Goal: Complete application form

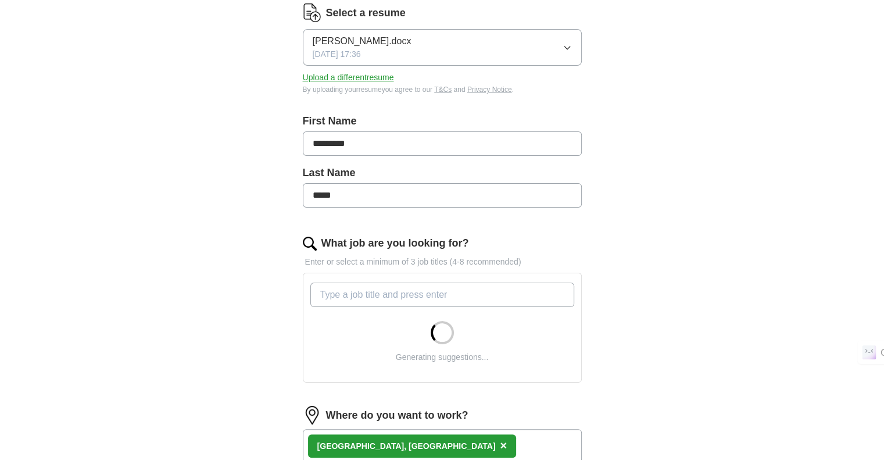
scroll to position [157, 0]
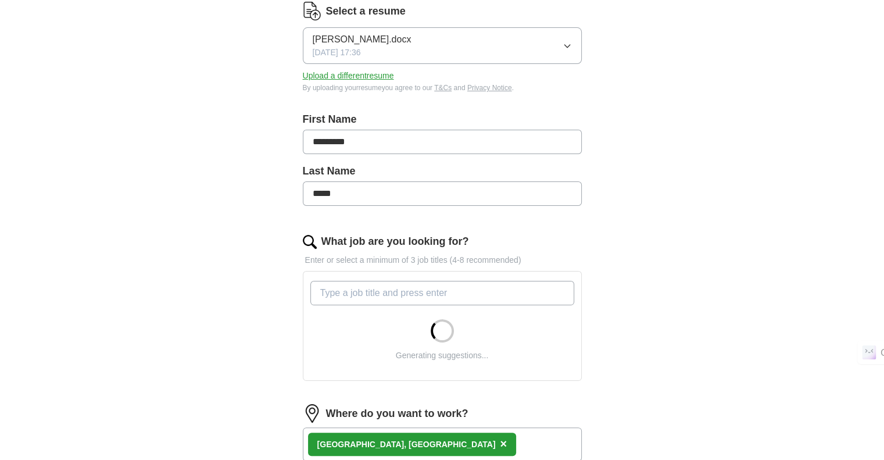
click at [421, 288] on input "What job are you looking for?" at bounding box center [442, 293] width 264 height 24
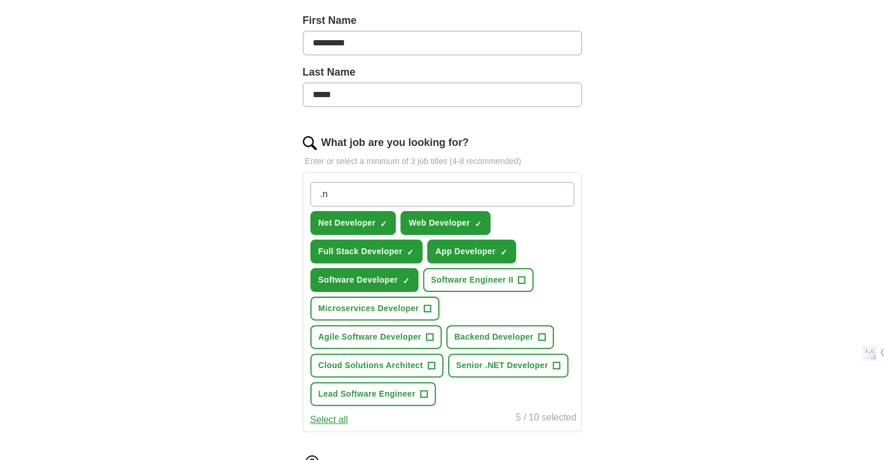
scroll to position [297, 0]
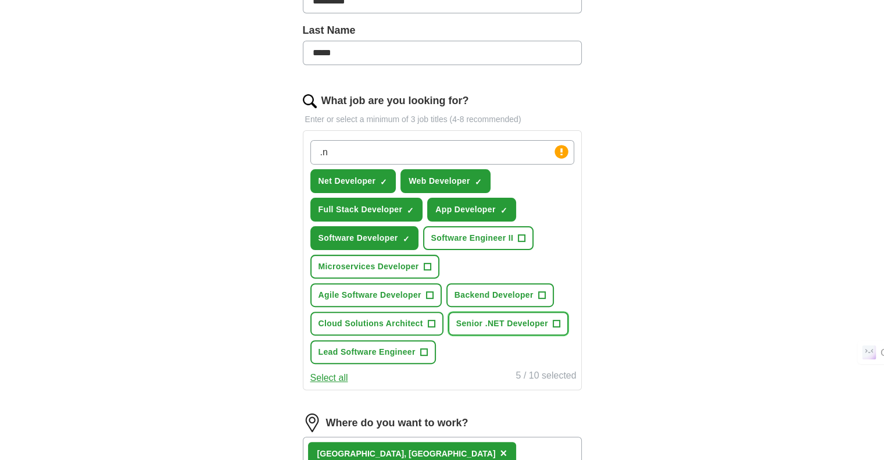
click at [554, 319] on span "+" at bounding box center [556, 323] width 7 height 9
click at [531, 292] on span "Backend Developer" at bounding box center [493, 295] width 79 height 12
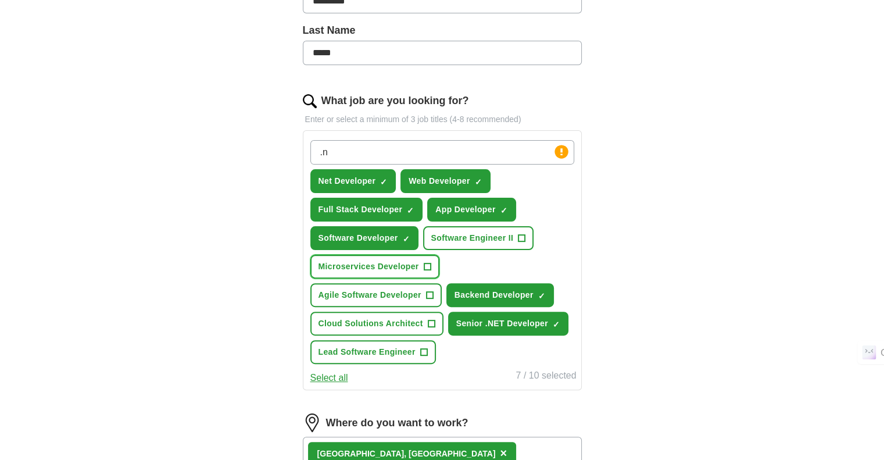
click at [426, 263] on span "+" at bounding box center [427, 266] width 7 height 9
click at [423, 153] on input ".n" at bounding box center [442, 152] width 264 height 24
type input "."
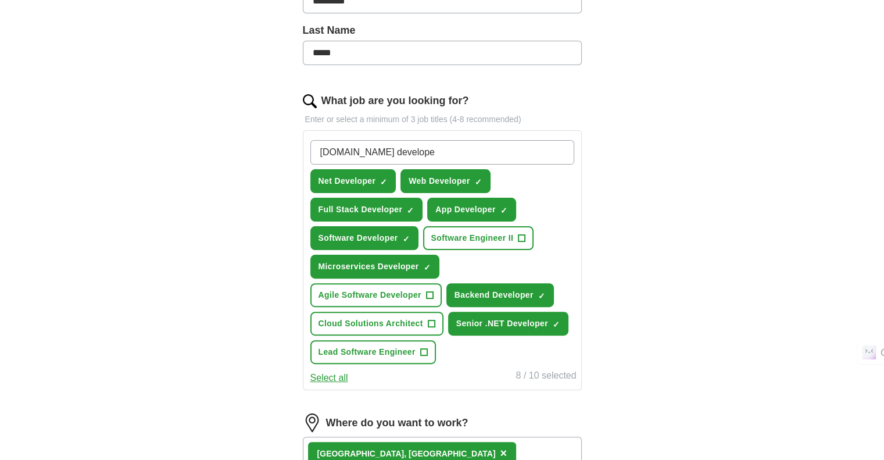
type input "[DOMAIN_NAME] developer"
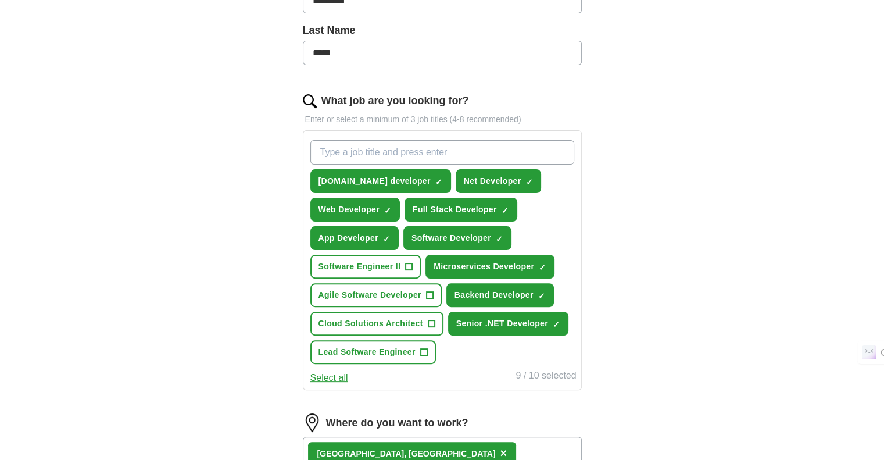
click at [336, 372] on button "Select all" at bounding box center [329, 378] width 38 height 14
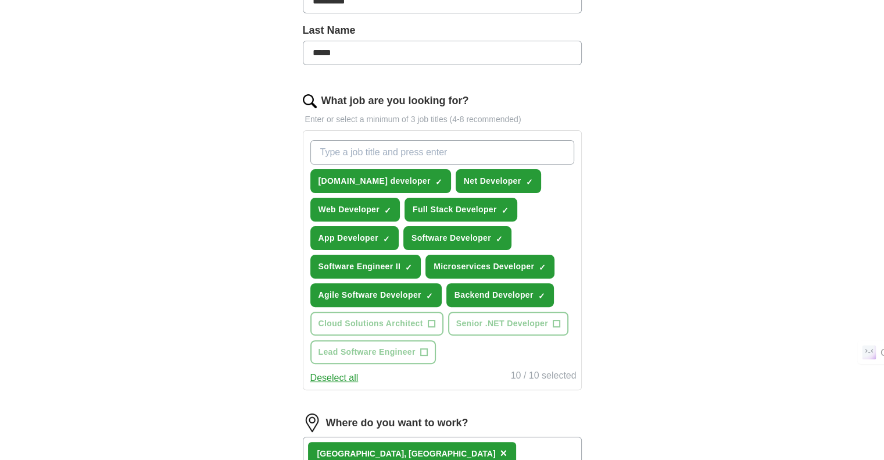
click at [336, 372] on button "Deselect all" at bounding box center [334, 378] width 48 height 14
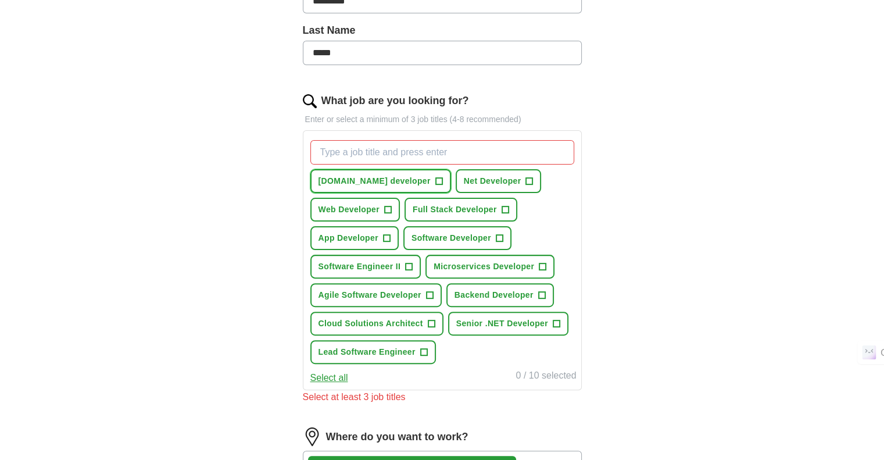
click at [435, 180] on span "+" at bounding box center [438, 181] width 7 height 9
drag, startPoint x: 453, startPoint y: 167, endPoint x: 463, endPoint y: 178, distance: 14.8
click at [463, 178] on div "[DOMAIN_NAME] developer ✓ × Net Developer + Web Developer + Full Stack Develope…" at bounding box center [442, 251] width 268 height 233
click at [464, 178] on span "Net Developer" at bounding box center [493, 181] width 58 height 12
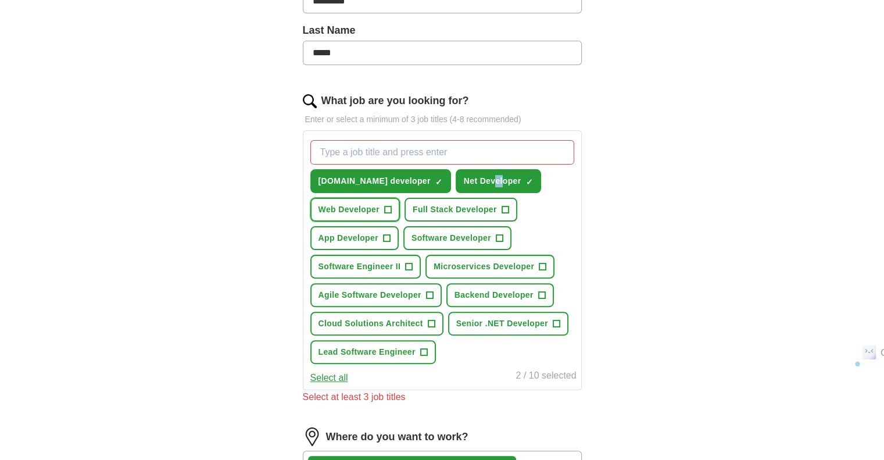
click at [358, 207] on span "Web Developer" at bounding box center [348, 209] width 61 height 12
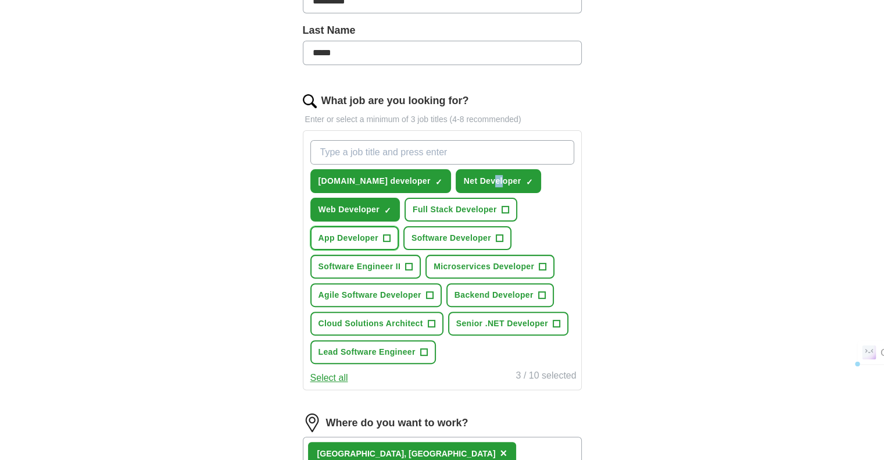
click at [368, 237] on span "App Developer" at bounding box center [348, 238] width 60 height 12
click at [439, 235] on span "Software Developer" at bounding box center [451, 238] width 80 height 12
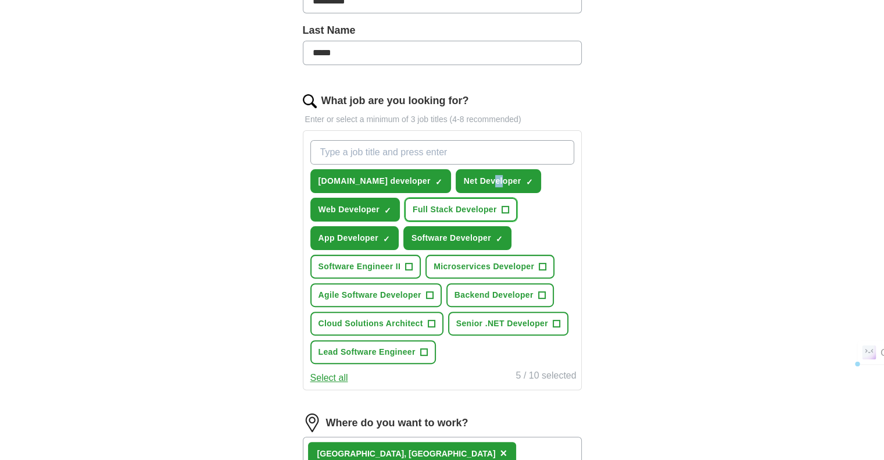
click at [435, 210] on span "Full Stack Developer" at bounding box center [455, 209] width 84 height 12
click at [486, 264] on span "Microservices Developer" at bounding box center [483, 266] width 101 height 12
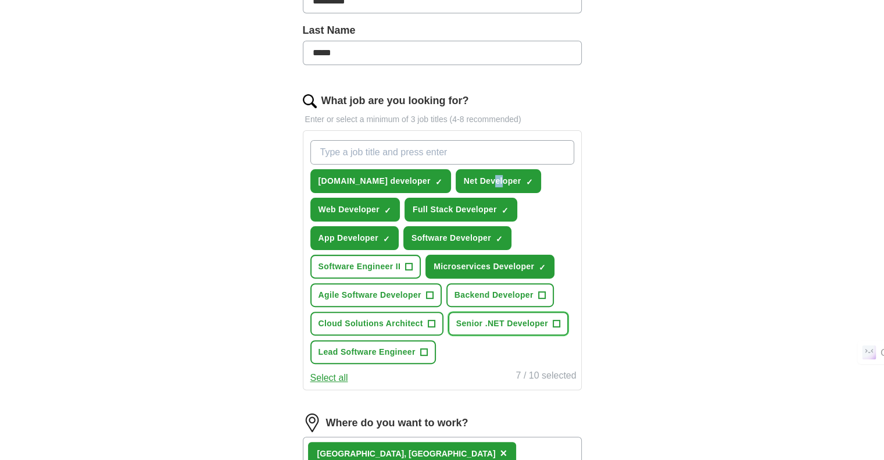
click at [514, 326] on button "Senior .NET Developer +" at bounding box center [508, 323] width 120 height 24
click at [513, 295] on span "Backend Developer" at bounding box center [493, 295] width 79 height 12
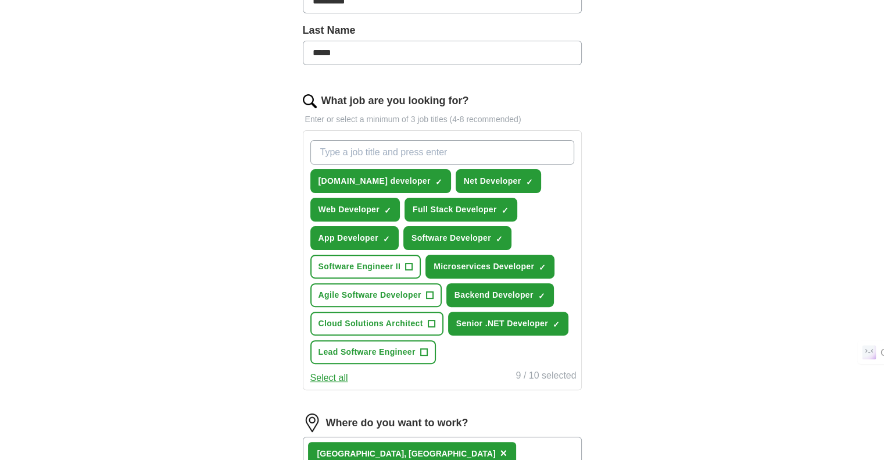
click at [411, 152] on input "What job are you looking for?" at bounding box center [442, 152] width 264 height 24
click at [322, 155] on input "react Developer" at bounding box center [442, 152] width 264 height 24
type input "React Developer"
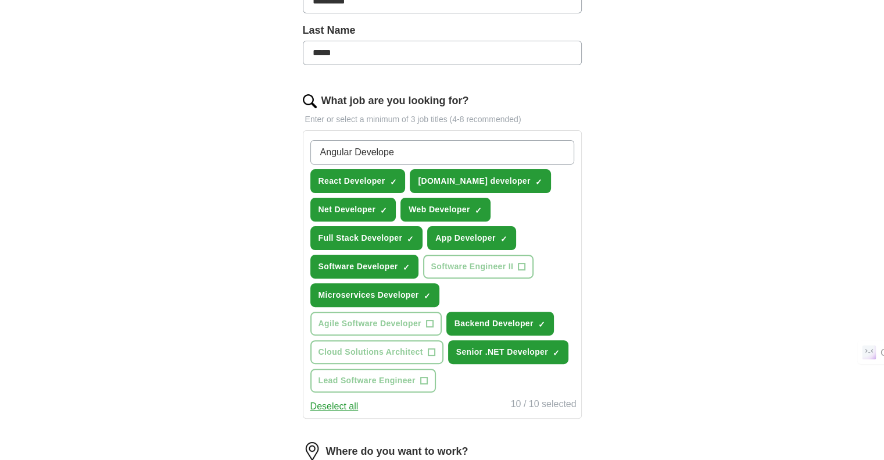
type input "Angular Developer"
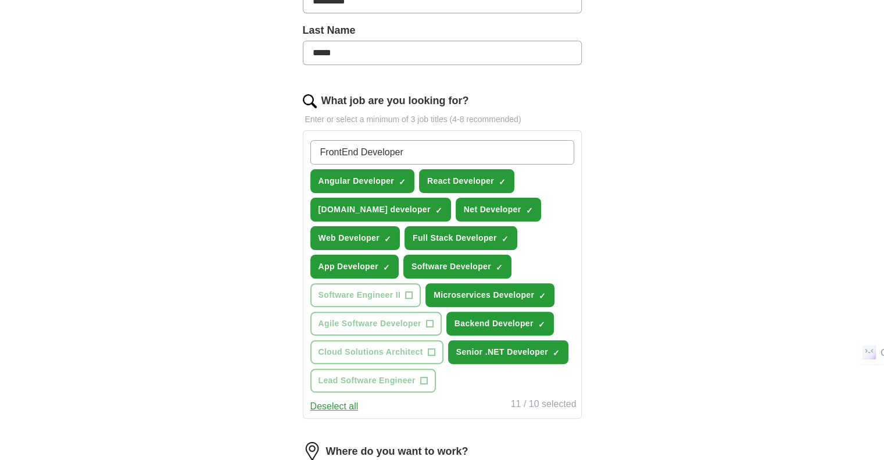
click at [344, 144] on input "FrontEnd Developer" at bounding box center [442, 152] width 264 height 24
type input "Frontend Developer"
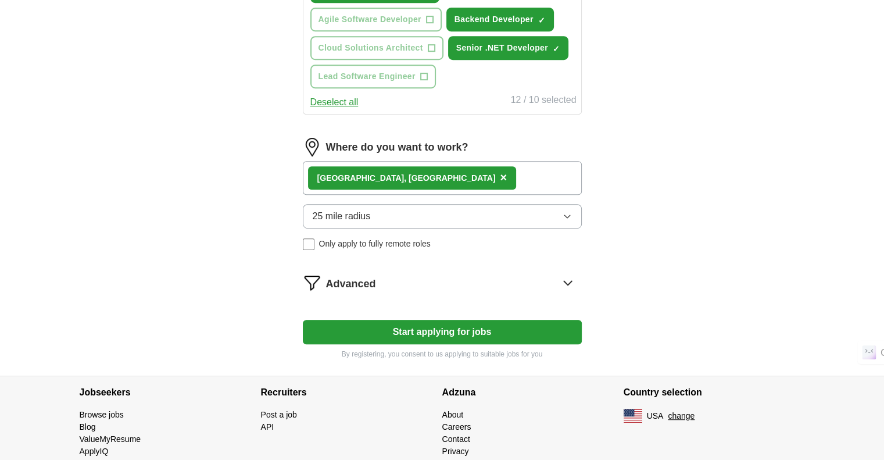
scroll to position [634, 0]
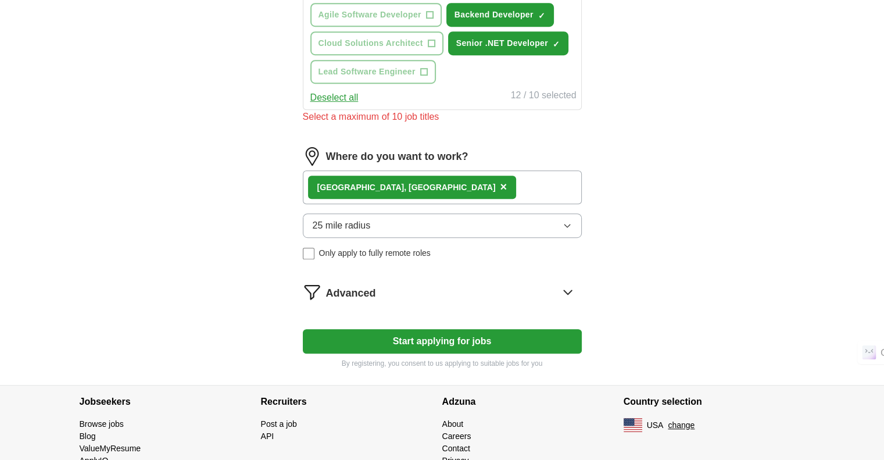
click at [374, 213] on button "25 mile radius" at bounding box center [442, 225] width 279 height 24
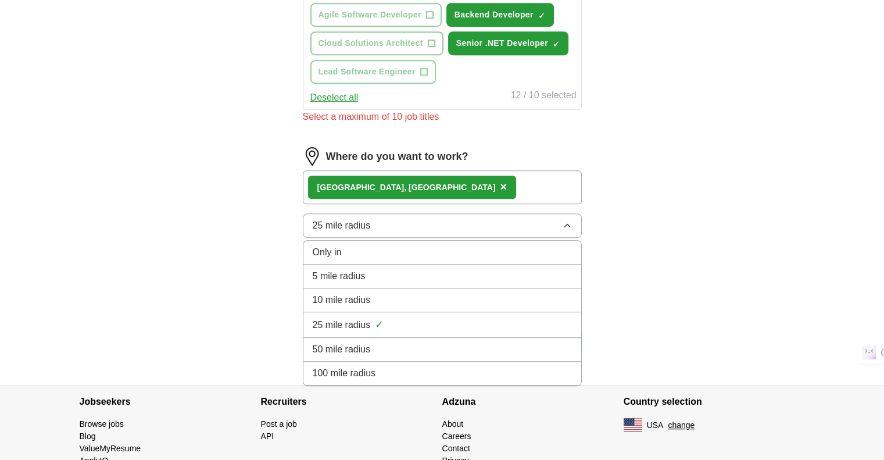
click at [358, 367] on span "100 mile radius" at bounding box center [344, 373] width 63 height 14
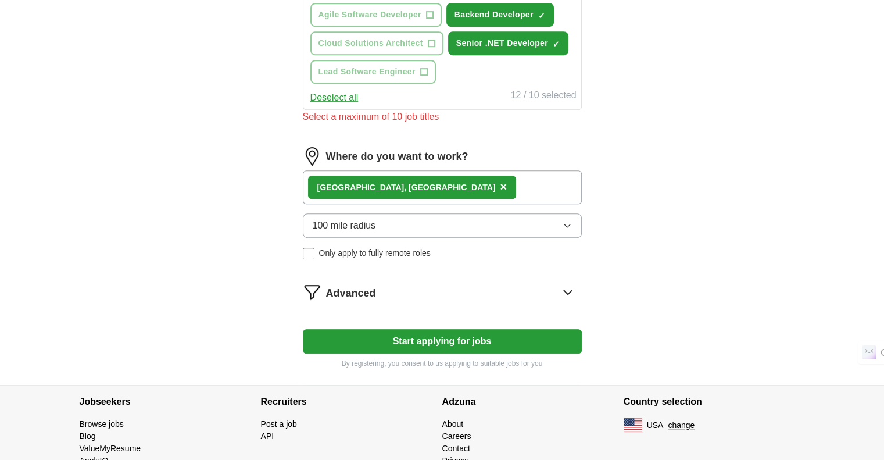
click at [500, 180] on span "×" at bounding box center [503, 186] width 7 height 13
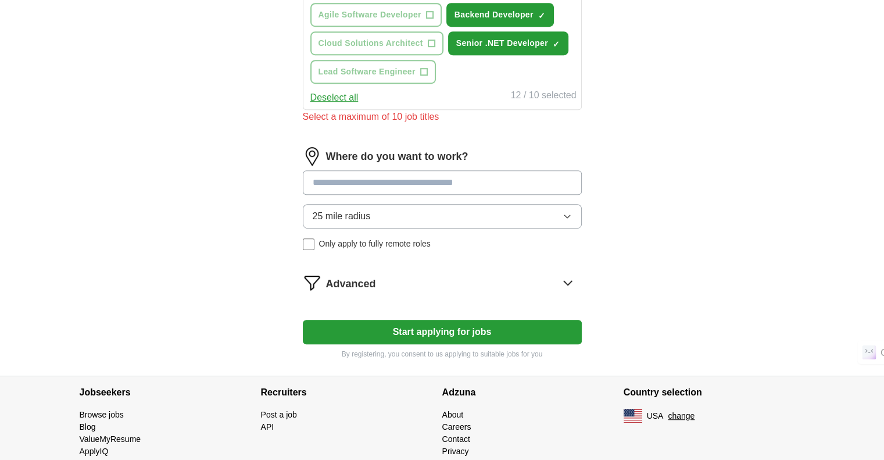
click at [358, 180] on input at bounding box center [442, 182] width 279 height 24
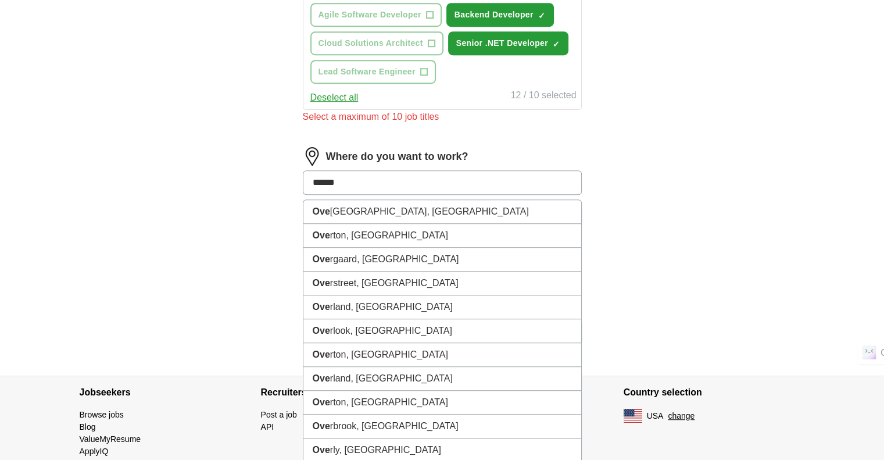
type input "*******"
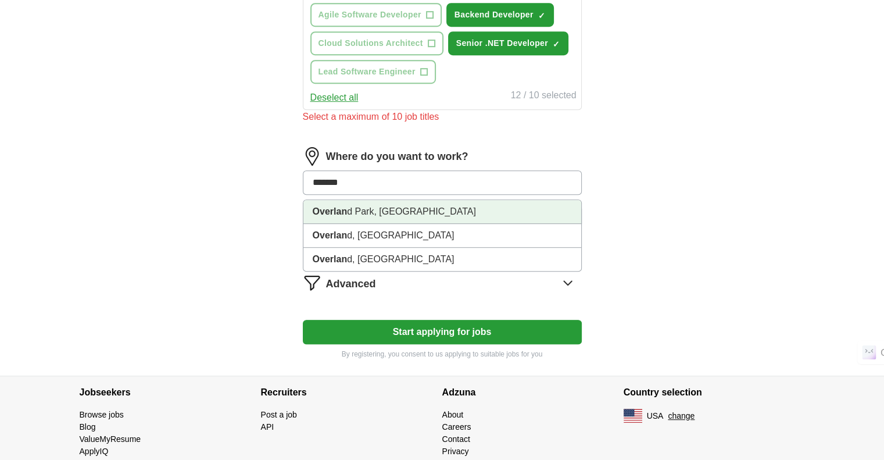
click at [402, 208] on li "[GEOGRAPHIC_DATA], [GEOGRAPHIC_DATA]" at bounding box center [442, 212] width 278 height 24
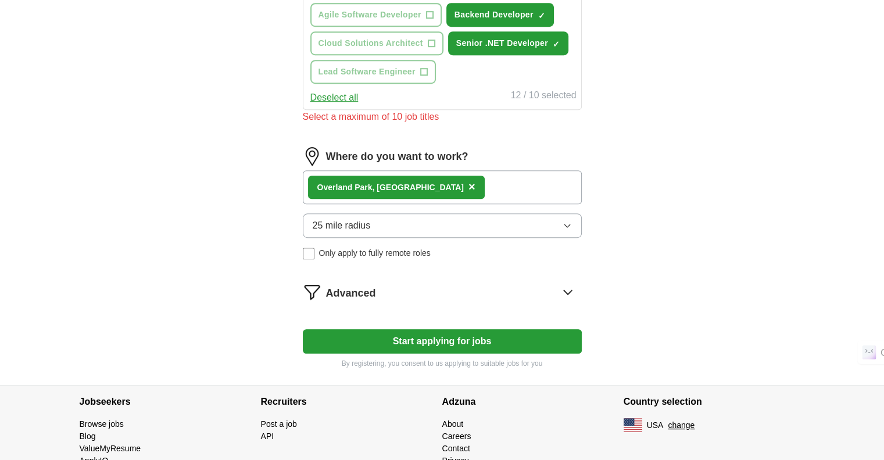
click at [417, 286] on div "Advanced" at bounding box center [454, 291] width 256 height 19
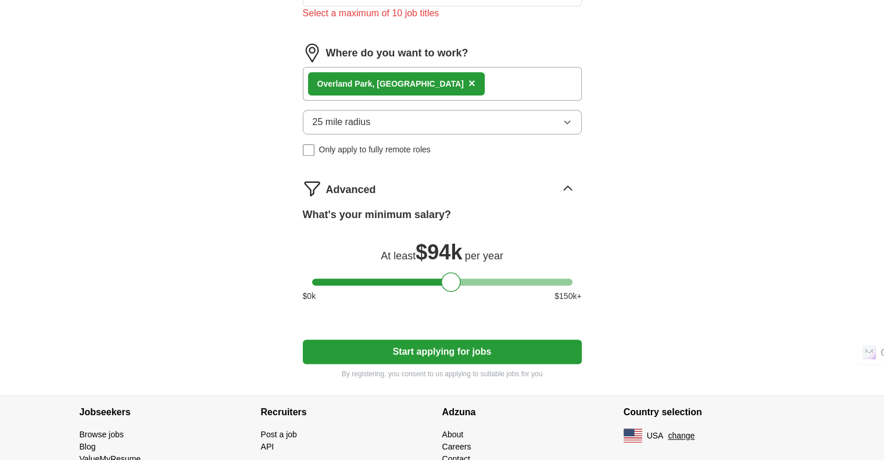
scroll to position [746, 0]
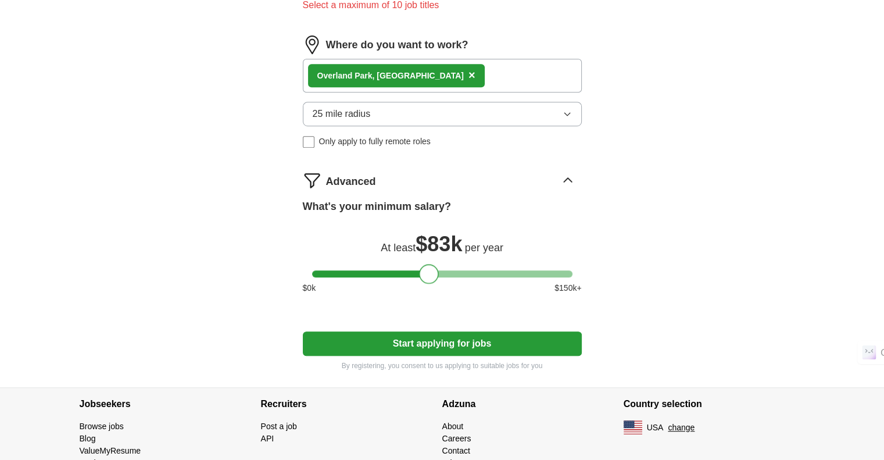
drag, startPoint x: 453, startPoint y: 264, endPoint x: 428, endPoint y: 313, distance: 55.1
drag, startPoint x: 426, startPoint y: 265, endPoint x: 437, endPoint y: 268, distance: 11.4
click at [437, 268] on div at bounding box center [437, 274] width 20 height 20
click at [459, 108] on button "25 mile radius" at bounding box center [442, 114] width 279 height 24
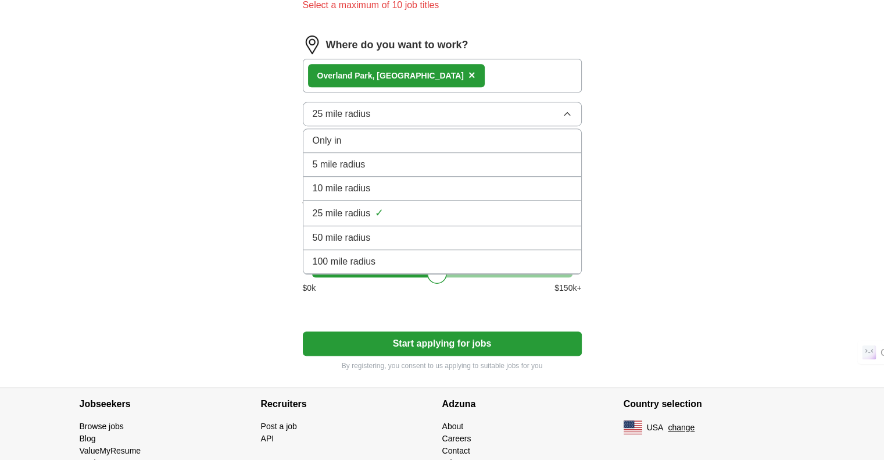
click at [415, 254] on div "100 mile radius" at bounding box center [442, 261] width 259 height 14
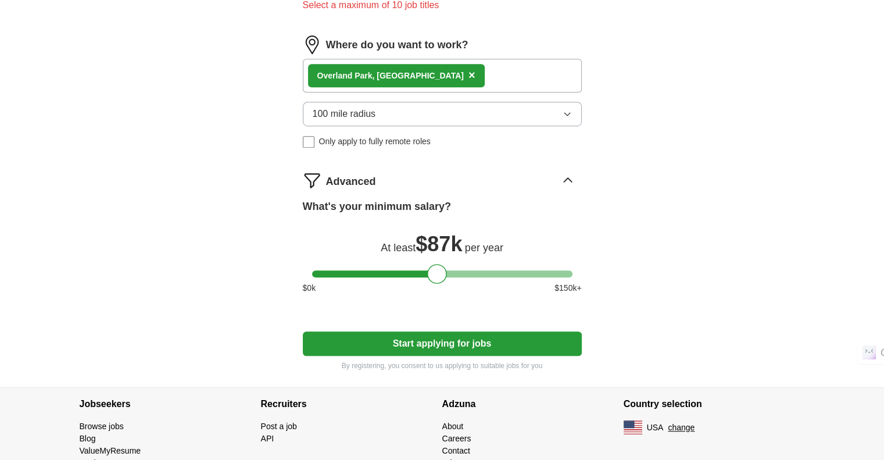
click at [422, 337] on button "Start applying for jobs" at bounding box center [442, 343] width 279 height 24
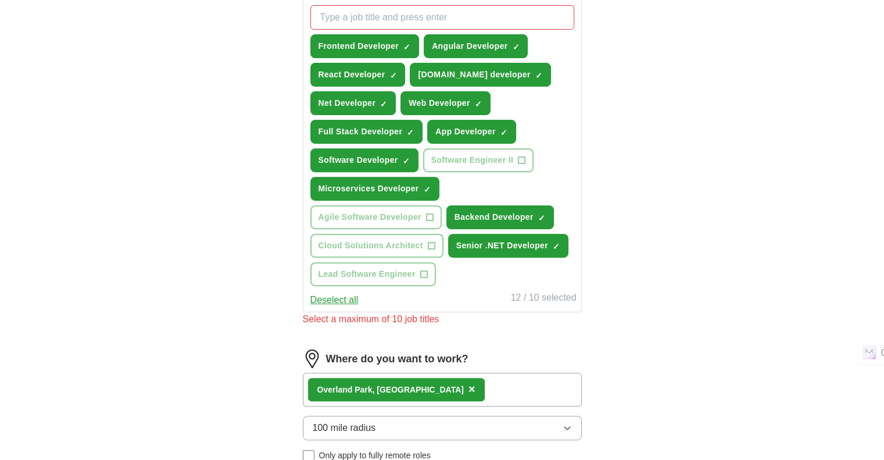
scroll to position [425, 0]
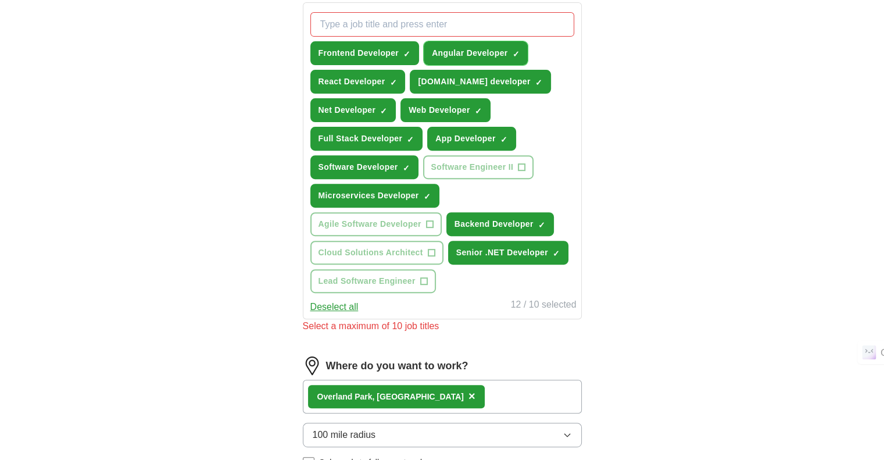
click at [0, 0] on span "×" at bounding box center [0, 0] width 0 height 0
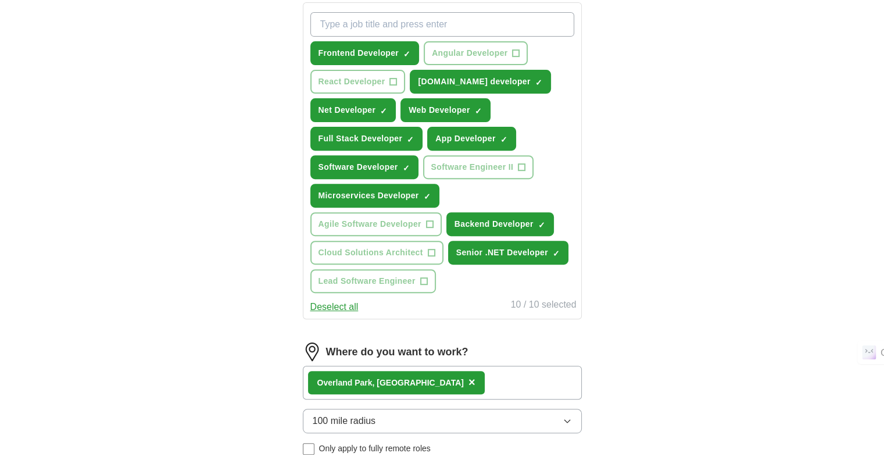
scroll to position [770, 0]
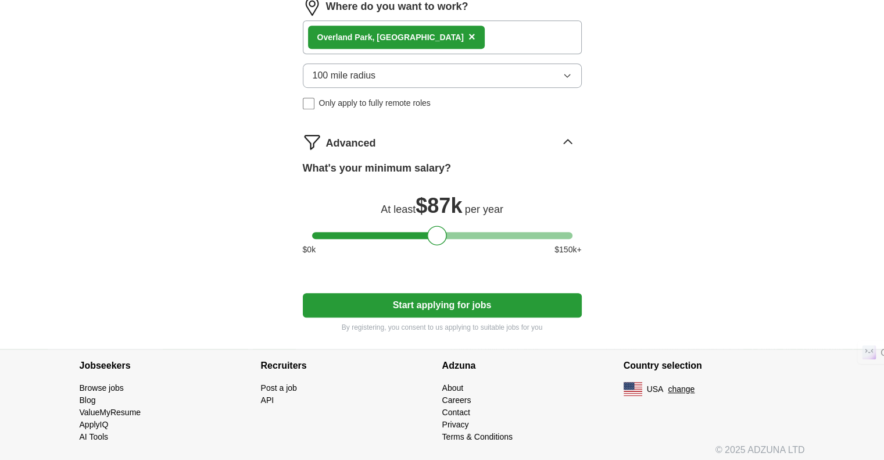
click at [421, 295] on button "Start applying for jobs" at bounding box center [442, 305] width 279 height 24
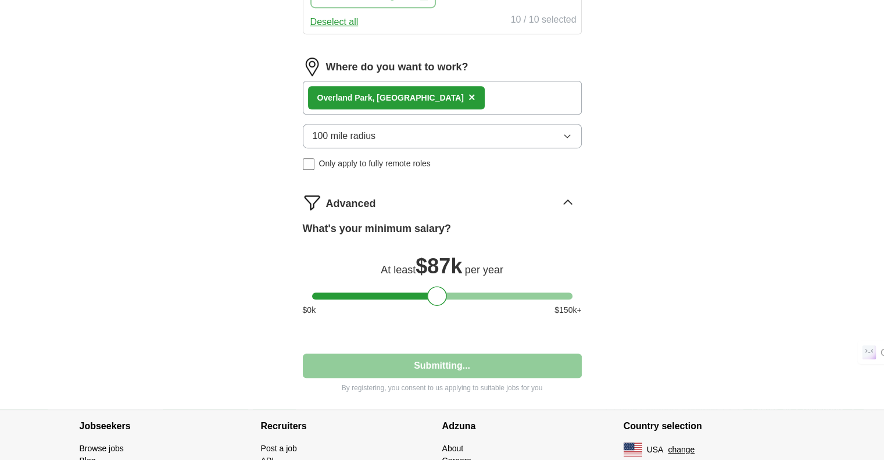
select select "**"
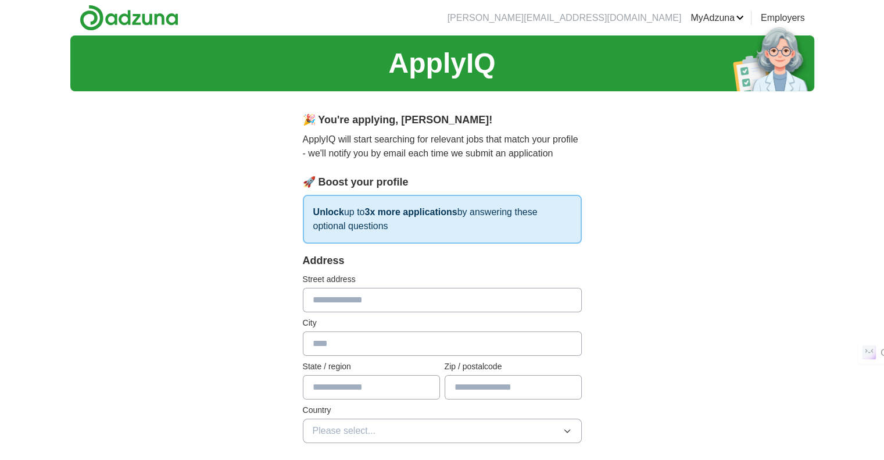
scroll to position [0, 0]
click at [421, 295] on input "text" at bounding box center [442, 300] width 279 height 24
type input "**********"
type input "**"
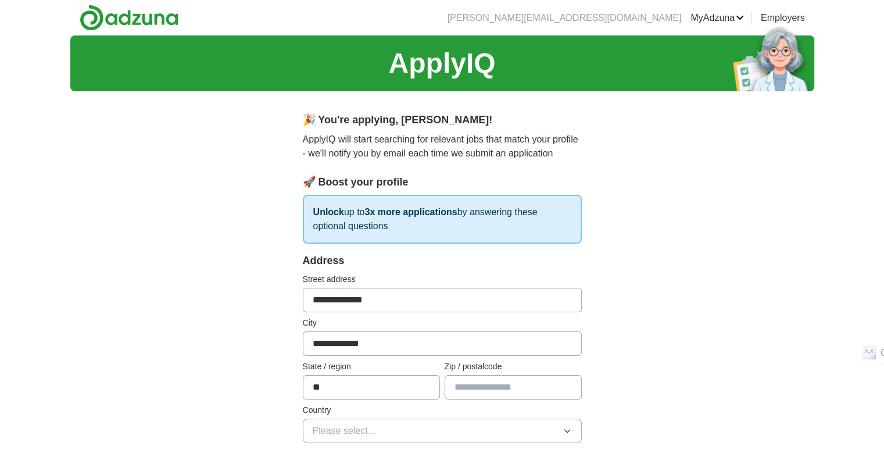
type input "*****"
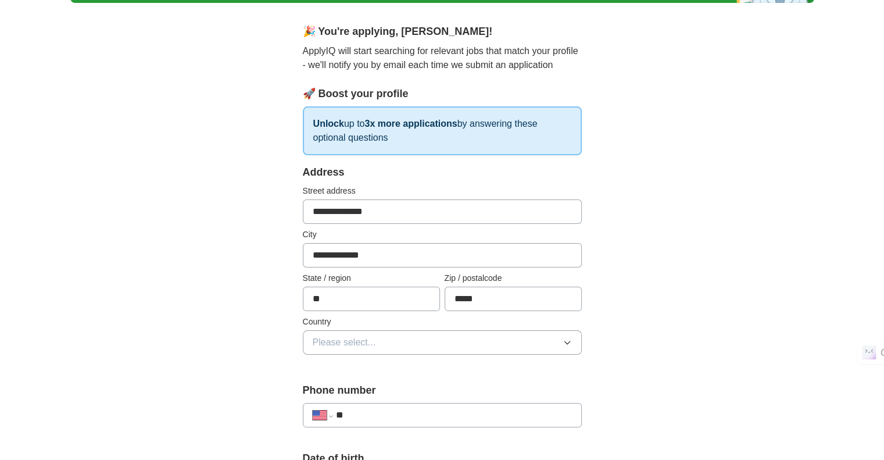
scroll to position [89, 0]
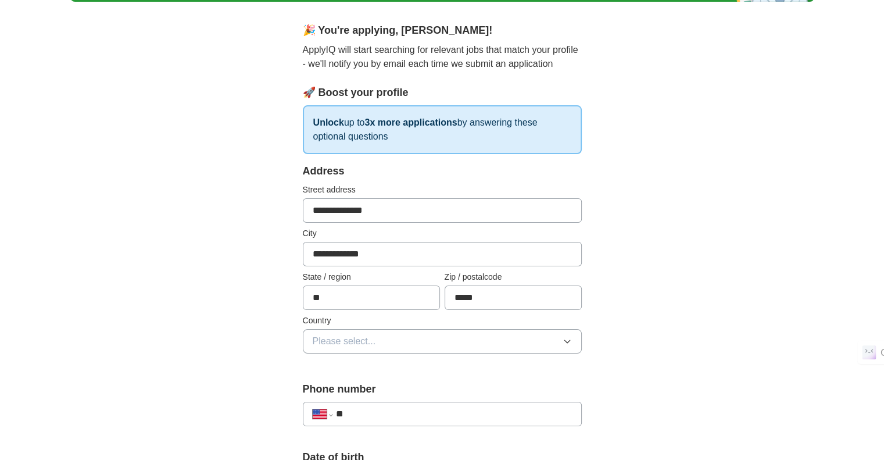
click at [416, 335] on button "Please select..." at bounding box center [442, 341] width 279 height 24
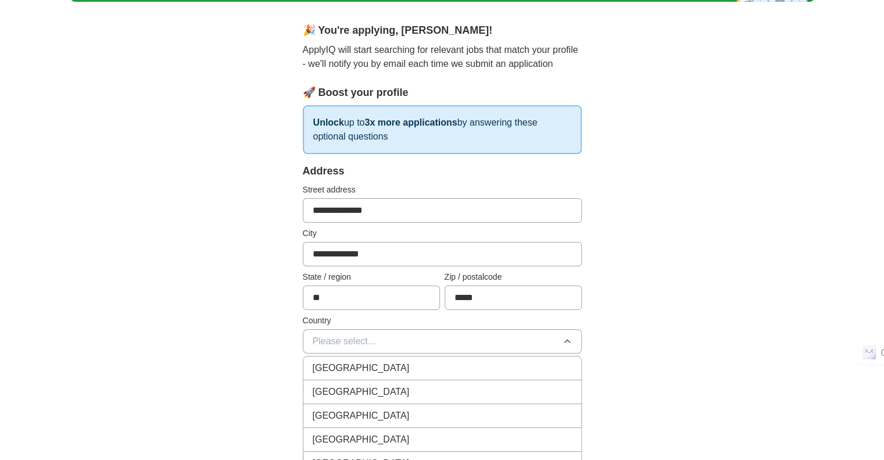
click at [408, 385] on div "[GEOGRAPHIC_DATA]" at bounding box center [442, 392] width 259 height 14
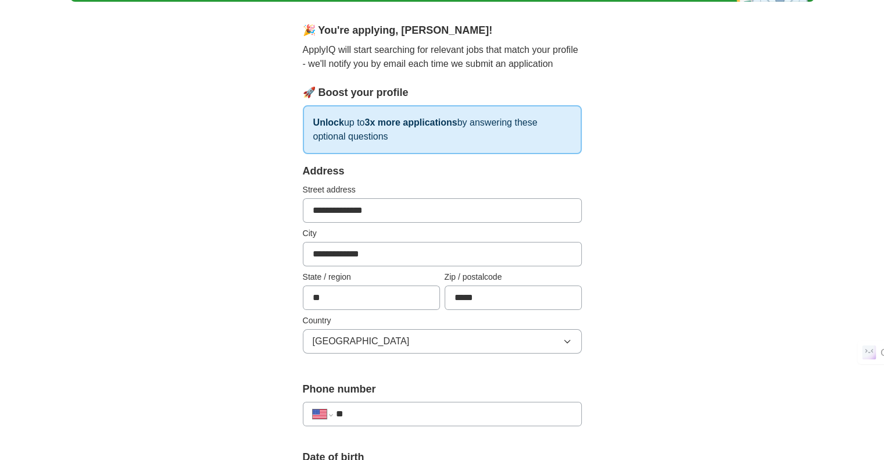
click at [411, 415] on input "**" at bounding box center [453, 414] width 236 height 14
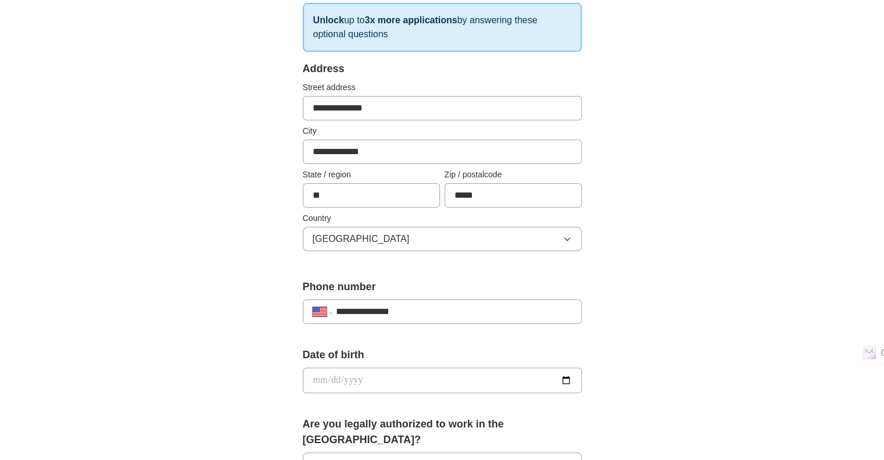
scroll to position [202, 0]
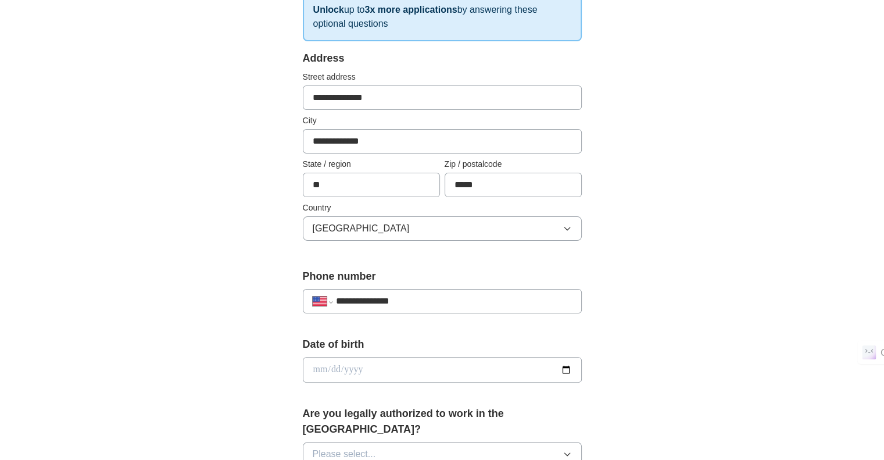
type input "**********"
click at [424, 368] on input "date" at bounding box center [442, 370] width 279 height 26
type input "**********"
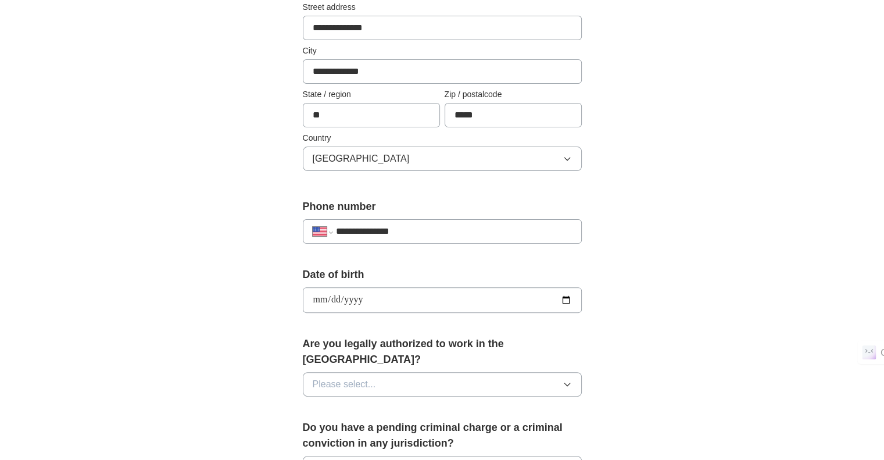
scroll to position [277, 0]
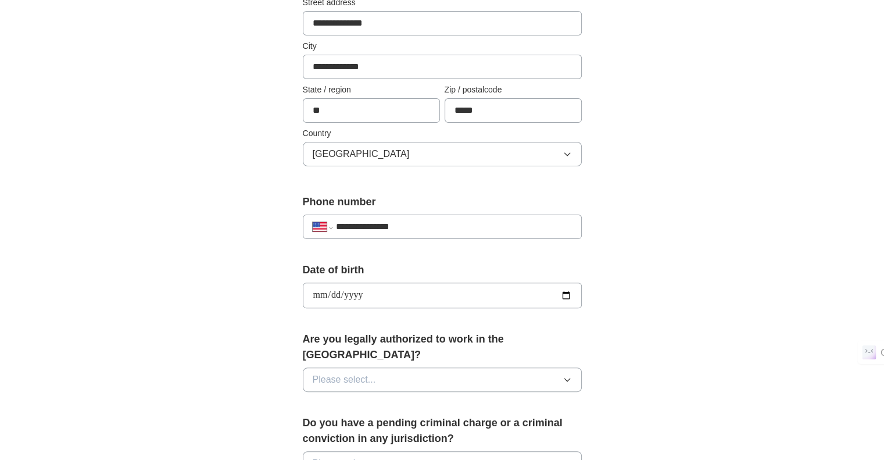
click at [430, 367] on button "Please select..." at bounding box center [442, 379] width 279 height 24
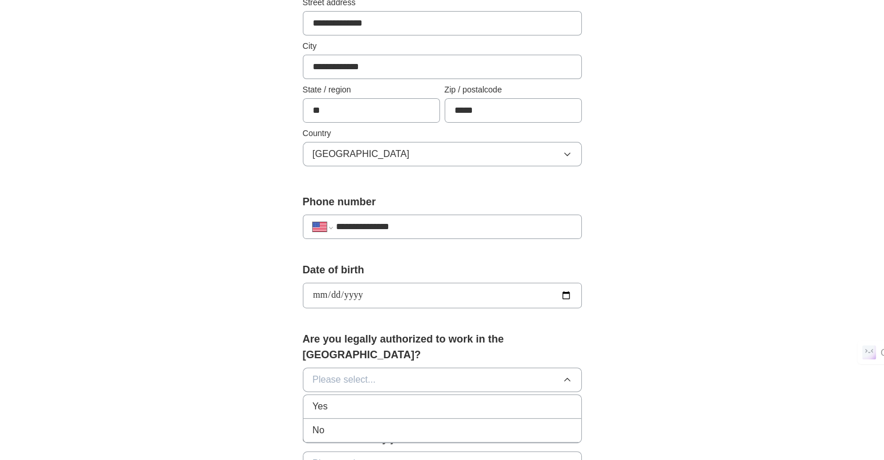
click at [415, 399] on div "Yes" at bounding box center [442, 406] width 259 height 14
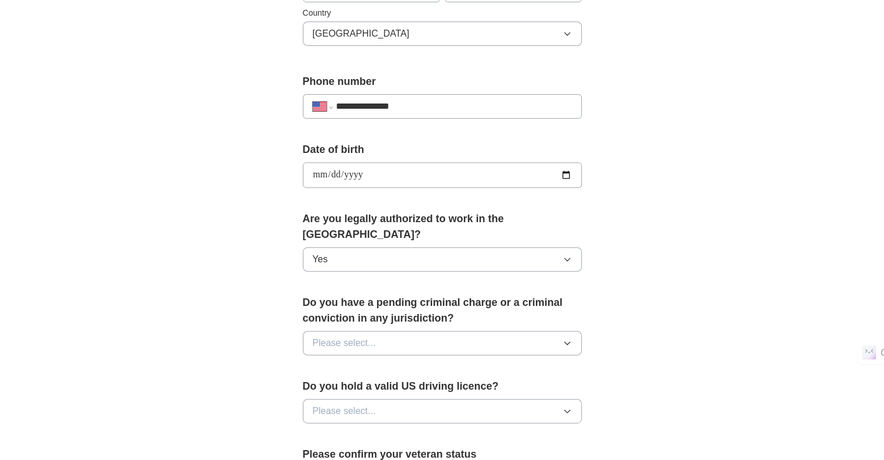
scroll to position [397, 0]
click at [421, 330] on button "Please select..." at bounding box center [442, 342] width 279 height 24
click at [402, 386] on div "No" at bounding box center [442, 393] width 259 height 14
click at [400, 398] on button "Please select..." at bounding box center [442, 410] width 279 height 24
click at [388, 430] on div "Yes" at bounding box center [442, 437] width 259 height 14
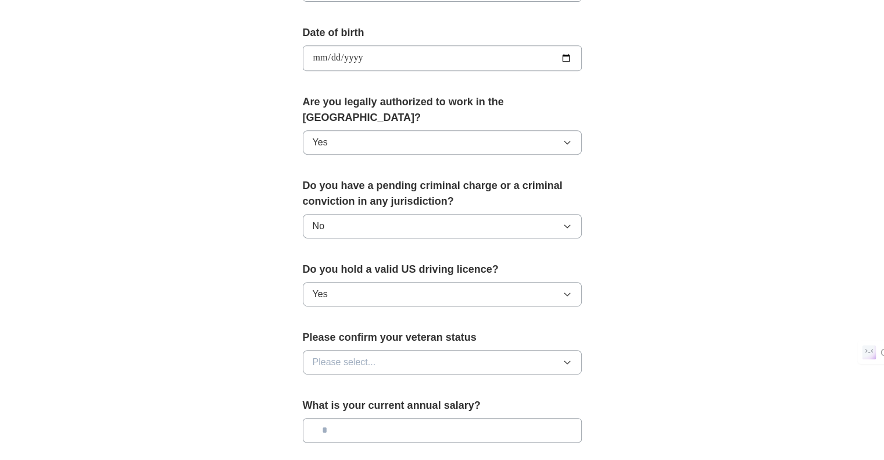
scroll to position [515, 0]
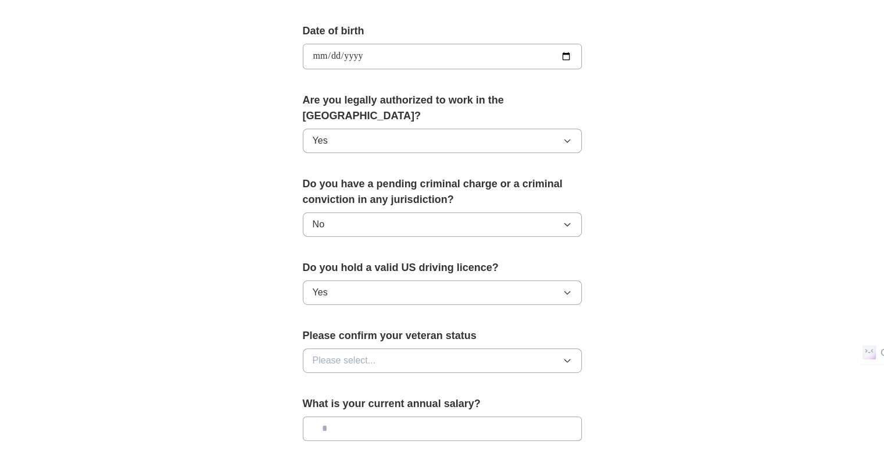
click at [425, 348] on button "Please select..." at bounding box center [442, 360] width 279 height 24
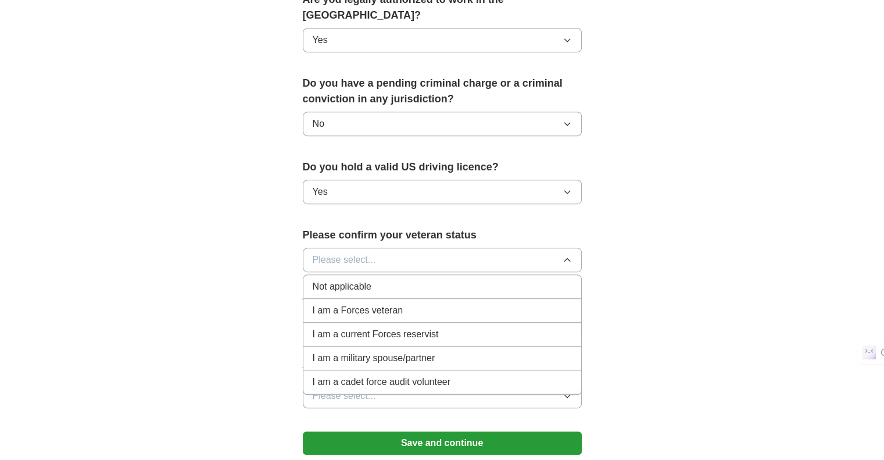
scroll to position [616, 0]
click at [411, 279] on div "Not applicable" at bounding box center [442, 286] width 259 height 14
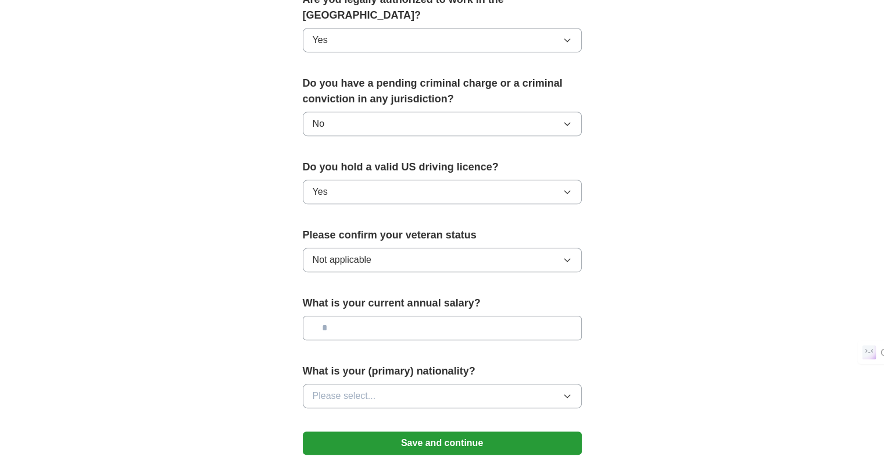
click at [413, 315] on input "text" at bounding box center [442, 327] width 279 height 24
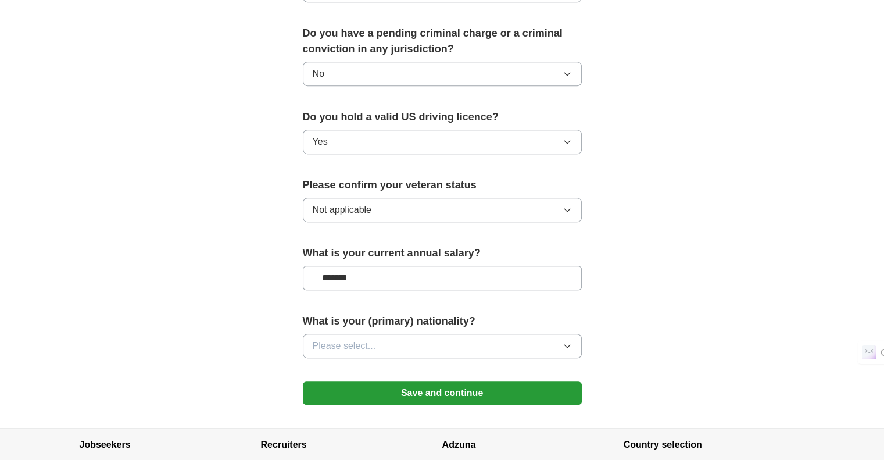
scroll to position [667, 0]
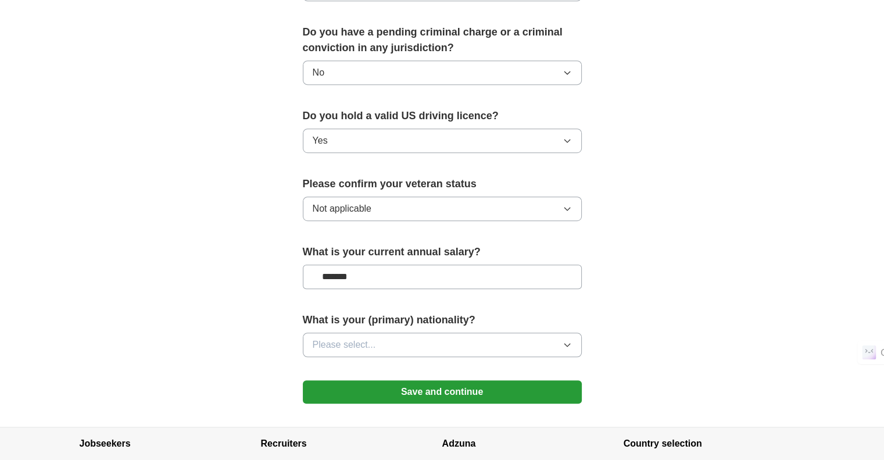
type input "*******"
click at [420, 332] on button "Please select..." at bounding box center [442, 344] width 279 height 24
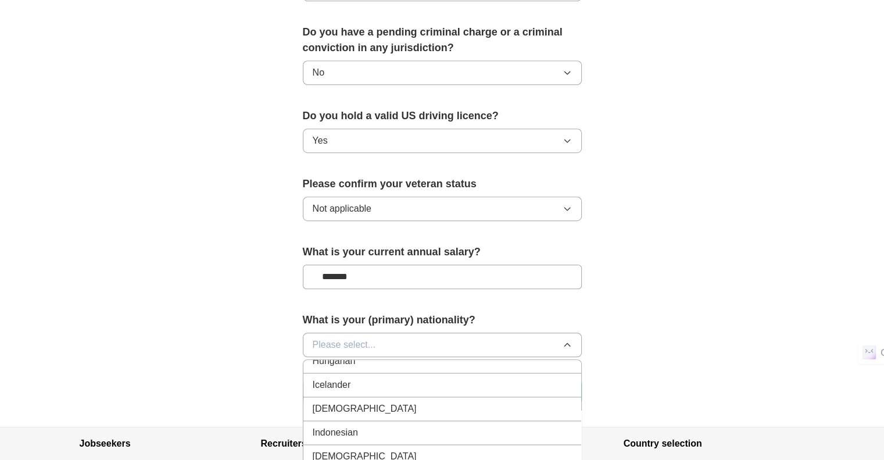
scroll to position [1868, 0]
click at [381, 397] on li "[DEMOGRAPHIC_DATA]" at bounding box center [442, 409] width 278 height 24
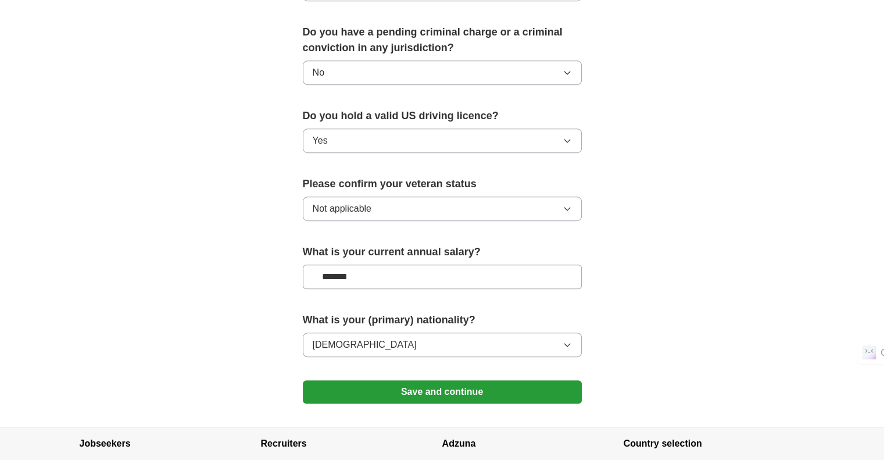
click at [393, 264] on input "*******" at bounding box center [442, 276] width 279 height 24
type input "*******"
click at [438, 380] on button "Save and continue" at bounding box center [442, 391] width 279 height 23
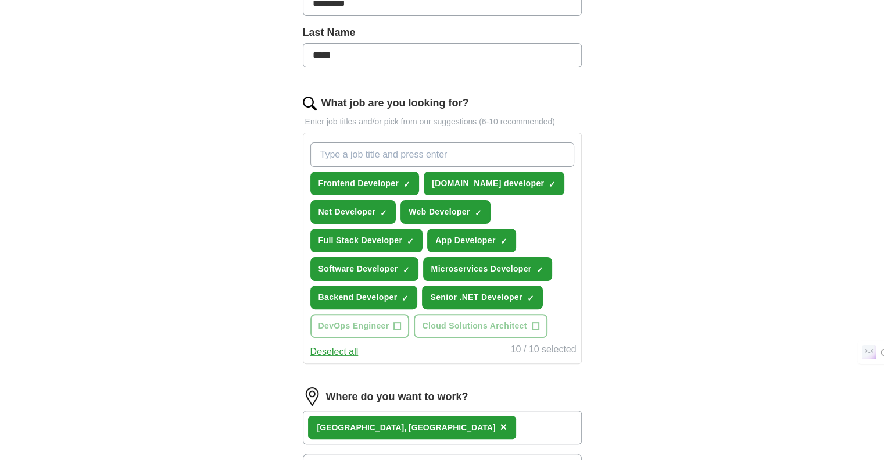
scroll to position [296, 0]
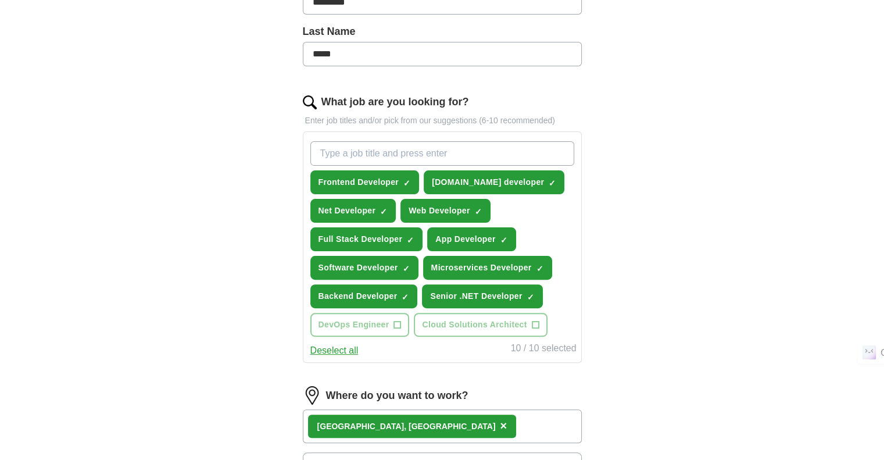
click at [332, 343] on button "Deselect all" at bounding box center [334, 350] width 48 height 14
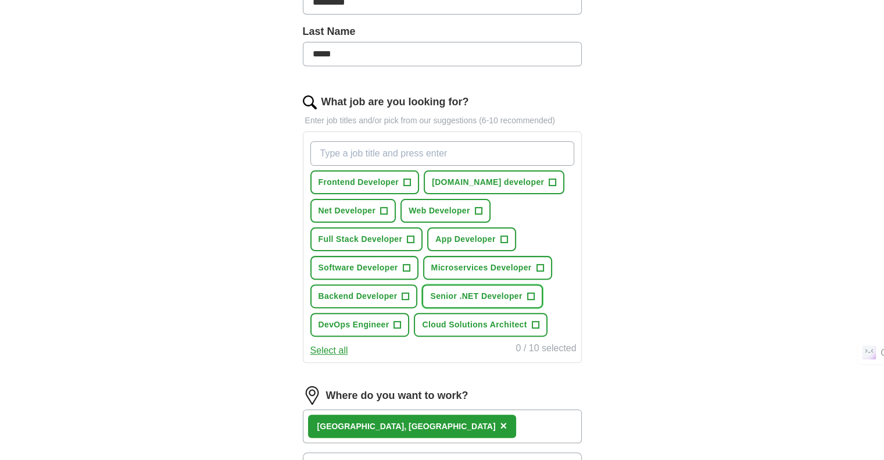
click at [528, 292] on span "+" at bounding box center [530, 296] width 7 height 9
click at [435, 149] on input "What job are you looking for?" at bounding box center [442, 153] width 264 height 24
click at [320, 157] on input "net developer" at bounding box center [442, 153] width 264 height 24
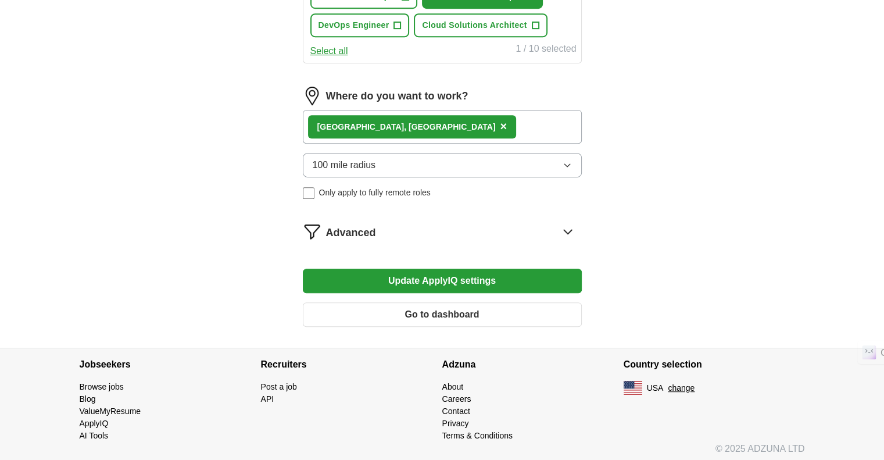
type input ".net developer"
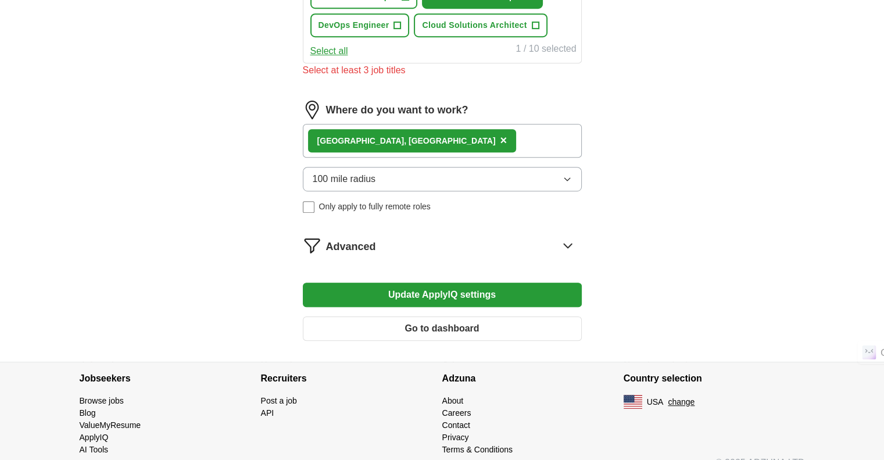
click at [446, 282] on button "Update ApplyIQ settings" at bounding box center [442, 294] width 279 height 24
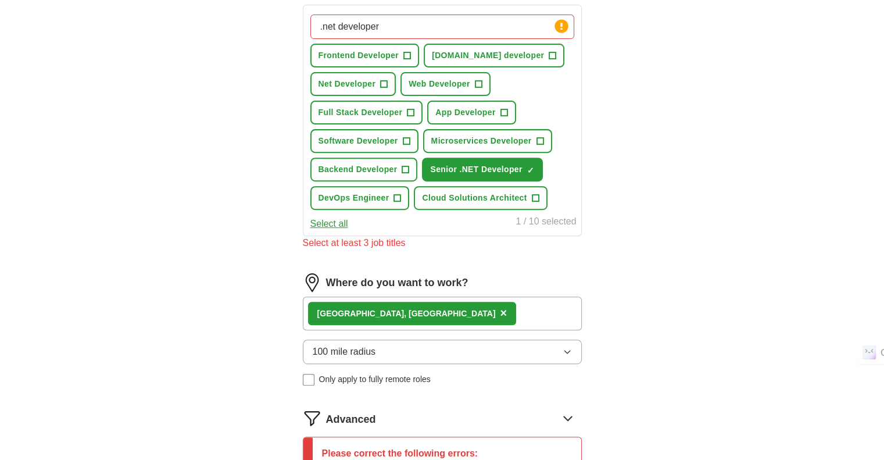
scroll to position [411, 0]
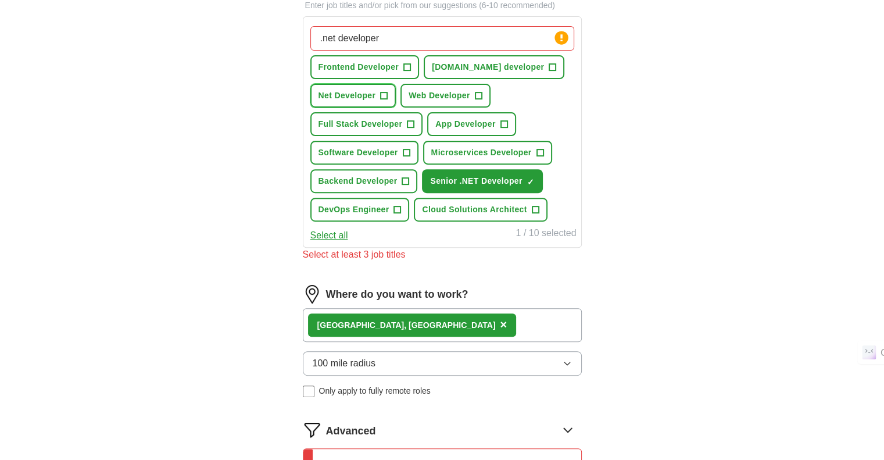
click at [386, 91] on span "+" at bounding box center [384, 95] width 7 height 9
click at [472, 86] on button "Web Developer +" at bounding box center [444, 96] width 89 height 24
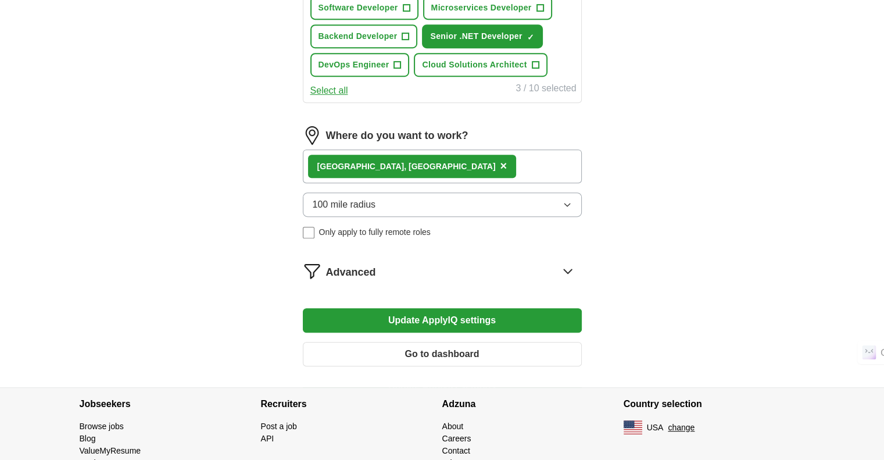
scroll to position [596, 0]
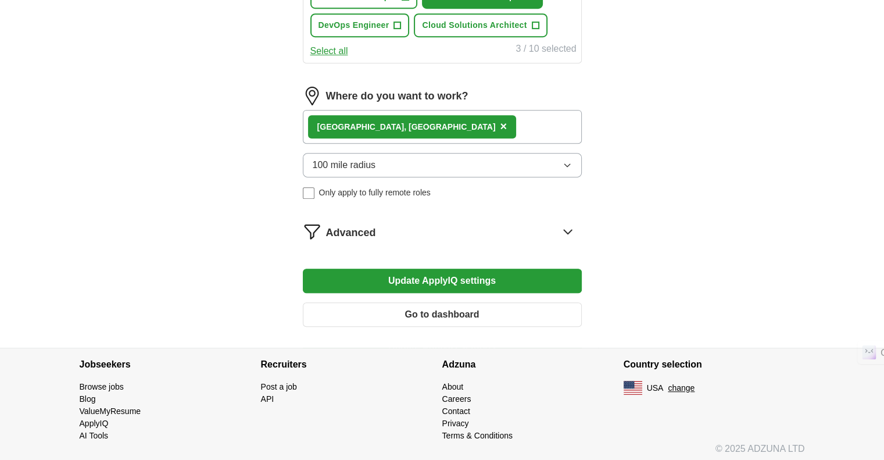
click at [421, 270] on button "Update ApplyIQ settings" at bounding box center [442, 280] width 279 height 24
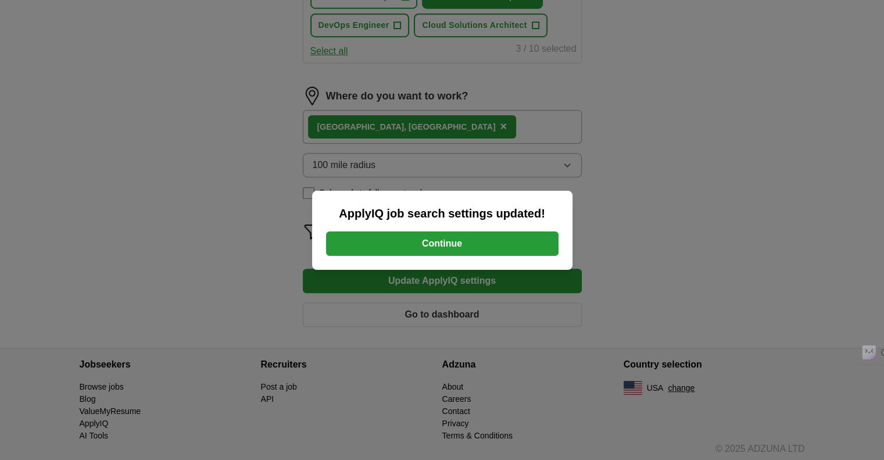
click at [444, 246] on button "Continue" at bounding box center [442, 243] width 232 height 24
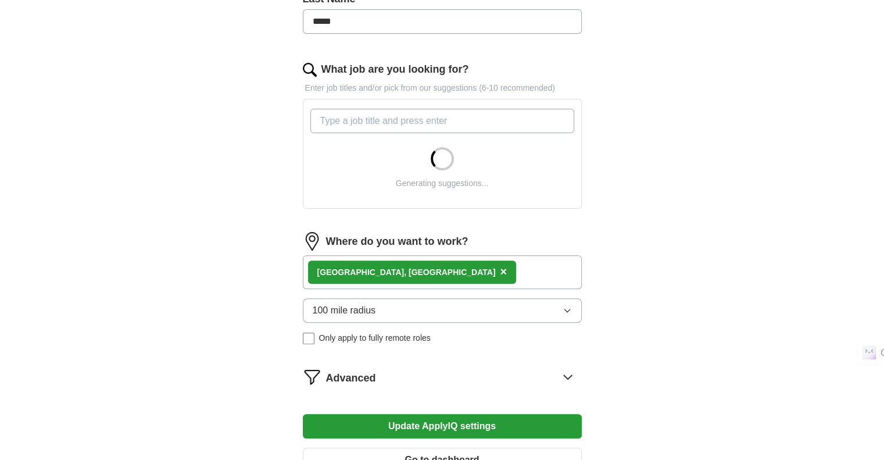
scroll to position [330, 0]
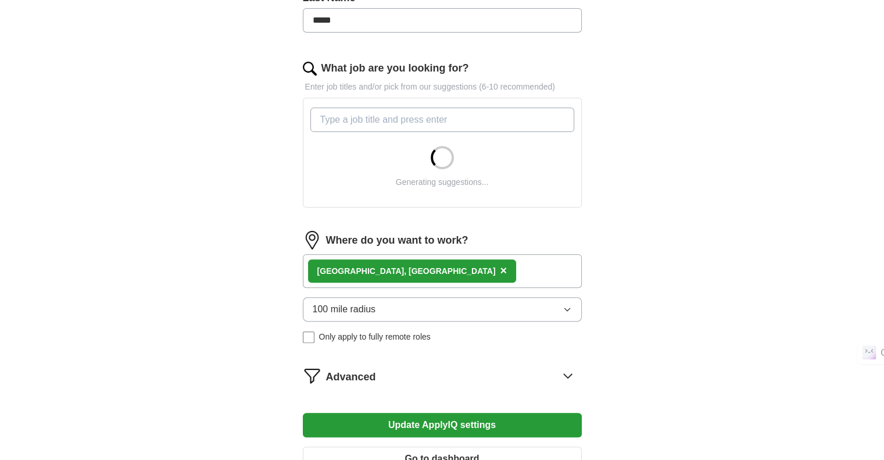
click at [500, 269] on span "×" at bounding box center [503, 270] width 7 height 13
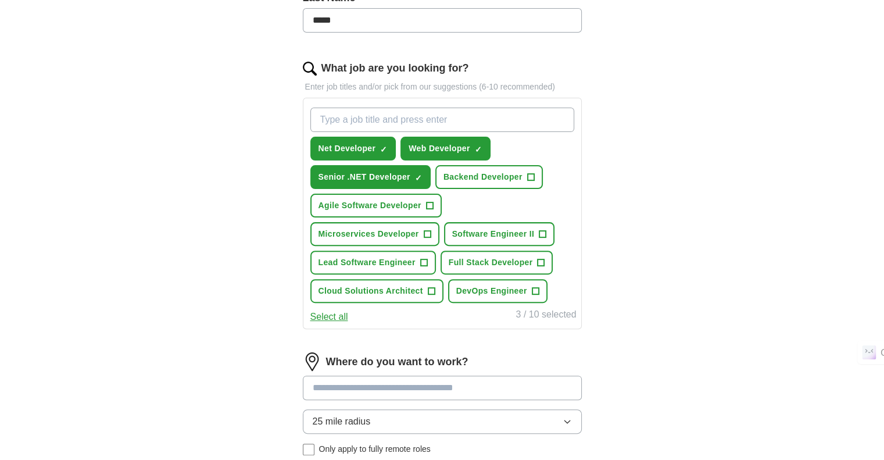
click at [383, 261] on form "Select a resume Ramakanth.docx 10/05/2025, 17:36 Upload a different resume By u…" at bounding box center [442, 210] width 279 height 763
type input "******"
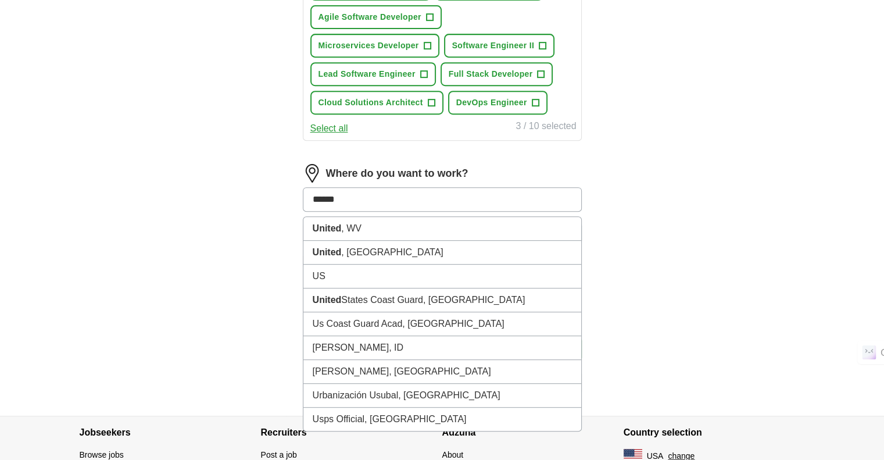
scroll to position [518, 0]
click at [511, 271] on li "US" at bounding box center [442, 276] width 278 height 24
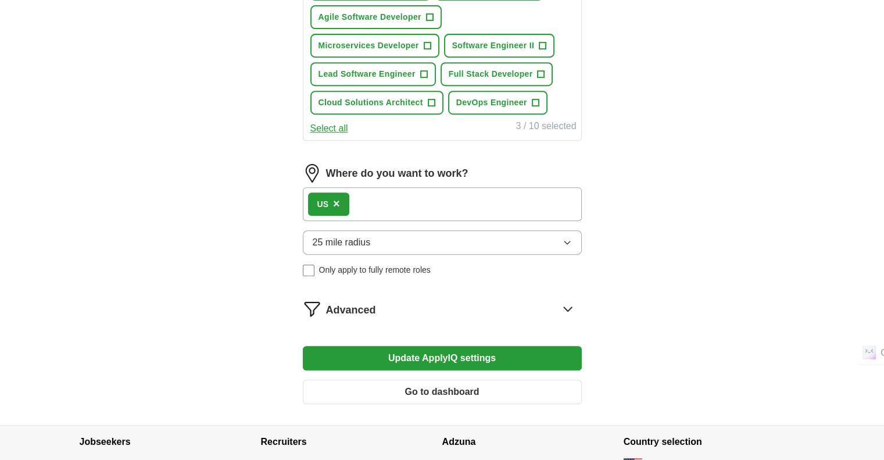
click at [401, 234] on button "25 mile radius" at bounding box center [442, 242] width 279 height 24
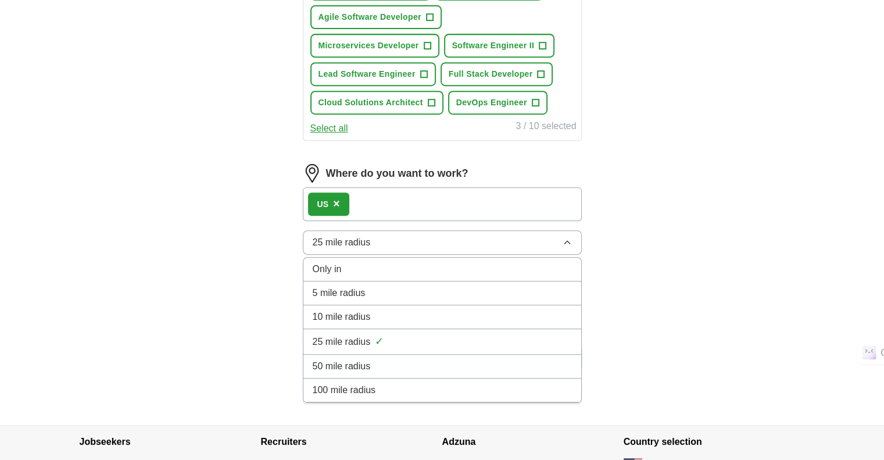
click at [367, 378] on li "100 mile radius" at bounding box center [442, 390] width 278 height 24
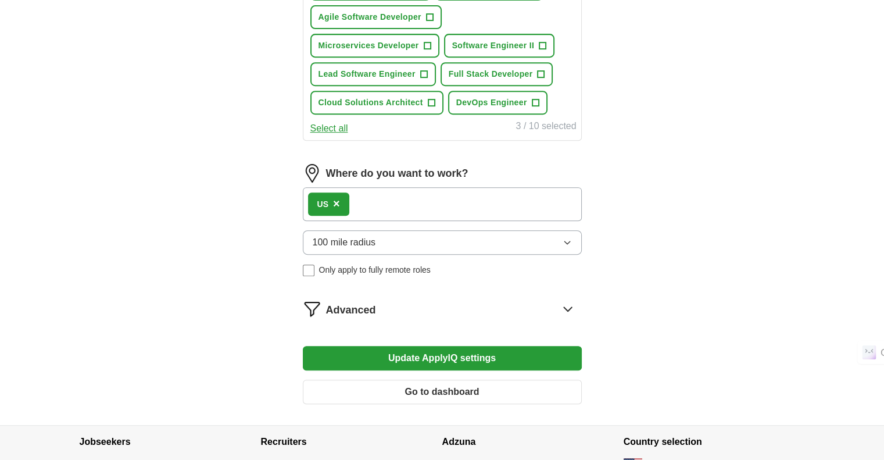
drag, startPoint x: 372, startPoint y: 336, endPoint x: 389, endPoint y: 349, distance: 20.7
click at [389, 349] on form "Select a resume Ramakanth.docx 10/05/2025, 17:36 Upload a different resume By u…" at bounding box center [442, 26] width 279 height 773
click at [389, 349] on button "Update ApplyIQ settings" at bounding box center [442, 358] width 279 height 24
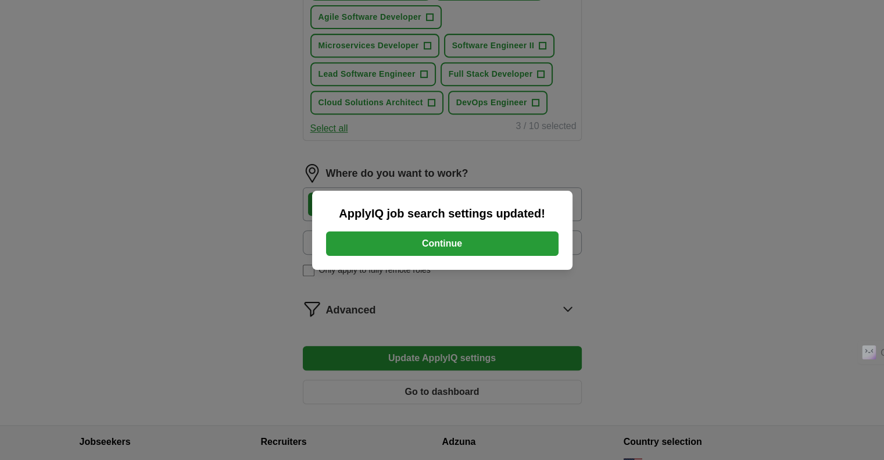
click at [423, 245] on button "Continue" at bounding box center [442, 243] width 232 height 24
